Goal: Obtain resource: Download file/media

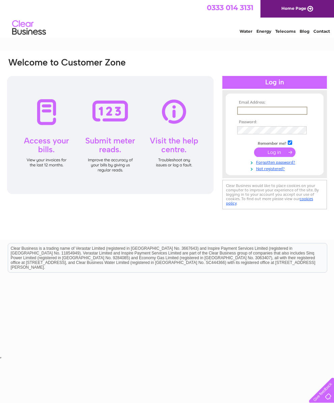
type input "huifangsu6@gmail.com"
click at [274, 153] on input "submit" at bounding box center [274, 151] width 41 height 9
click at [277, 152] on input "submit" at bounding box center [274, 151] width 41 height 9
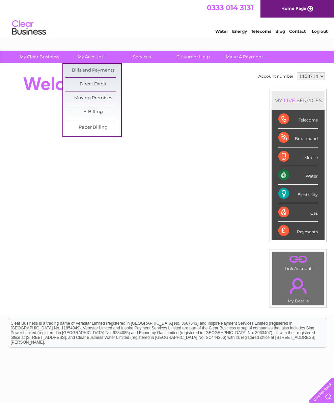
click at [114, 72] on link "Bills and Payments" at bounding box center [93, 70] width 56 height 13
click at [102, 70] on link "Bills and Payments" at bounding box center [93, 70] width 56 height 13
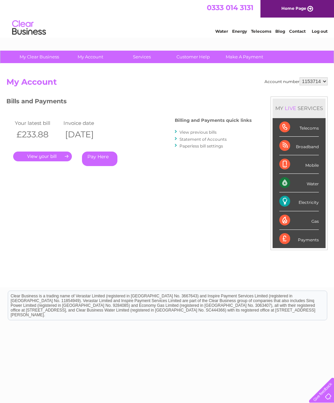
click at [58, 156] on link "." at bounding box center [42, 156] width 59 height 10
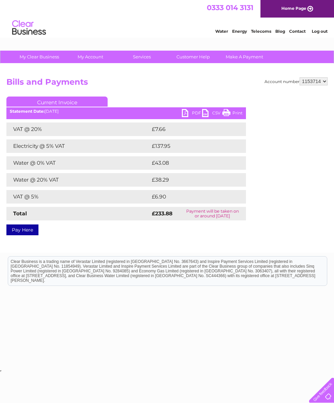
click at [190, 110] on link "PDF" at bounding box center [192, 114] width 20 height 10
click at [208, 114] on link "CSV" at bounding box center [212, 114] width 20 height 10
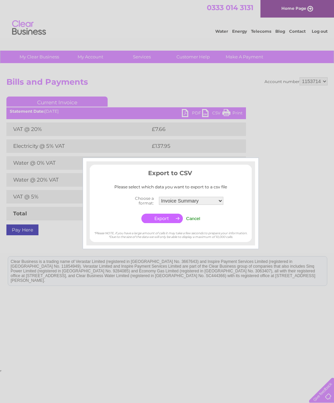
click at [286, 88] on div at bounding box center [167, 201] width 334 height 403
click at [191, 219] on input "Cancel" at bounding box center [193, 218] width 14 height 5
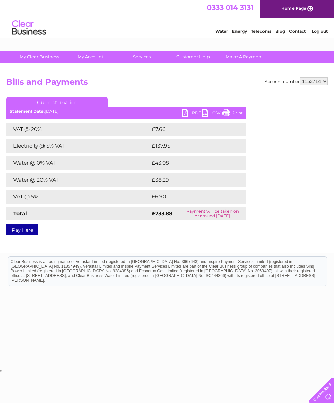
click at [191, 115] on link "PDF" at bounding box center [192, 114] width 20 height 10
click at [189, 116] on link "PDF" at bounding box center [192, 114] width 20 height 10
click at [184, 114] on link "PDF" at bounding box center [192, 114] width 20 height 10
click at [192, 113] on link "PDF" at bounding box center [192, 114] width 20 height 10
click at [208, 118] on link "CSV" at bounding box center [212, 114] width 20 height 10
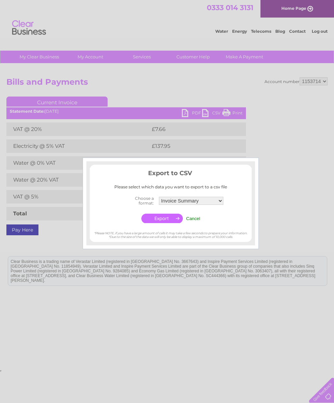
click at [212, 202] on select "Invoice Summary Service Charge Summary" at bounding box center [191, 201] width 64 height 8
click at [287, 198] on div at bounding box center [167, 201] width 334 height 403
click at [198, 274] on div at bounding box center [167, 201] width 334 height 403
click at [192, 218] on input "Cancel" at bounding box center [193, 218] width 14 height 5
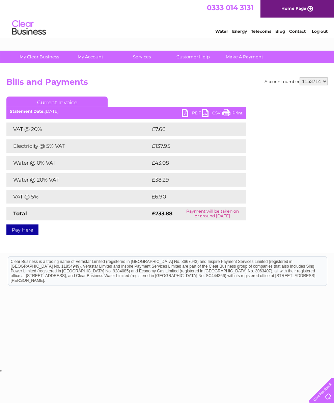
click at [183, 114] on link "PDF" at bounding box center [192, 114] width 20 height 10
click at [239, 118] on link "Print" at bounding box center [232, 114] width 20 height 10
